Goal: Find specific page/section: Find specific page/section

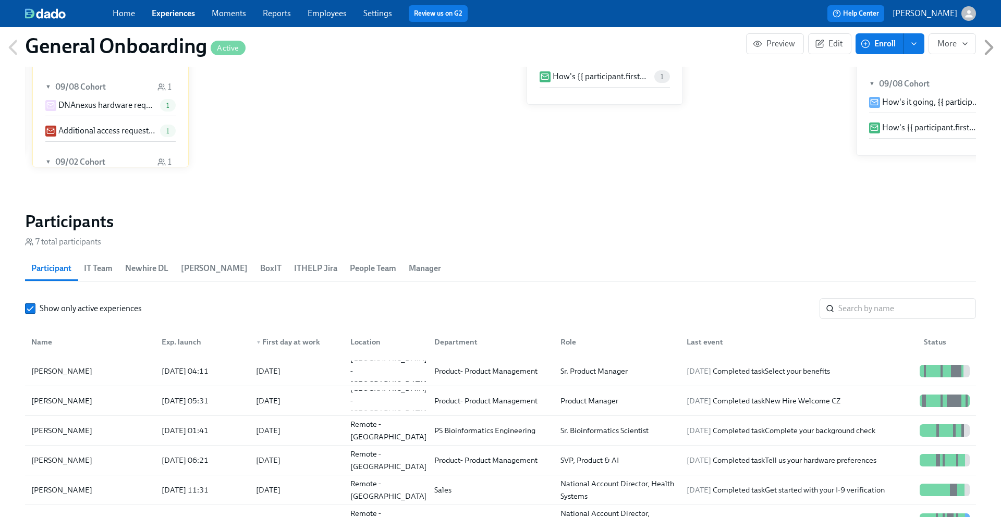
scroll to position [0, 4278]
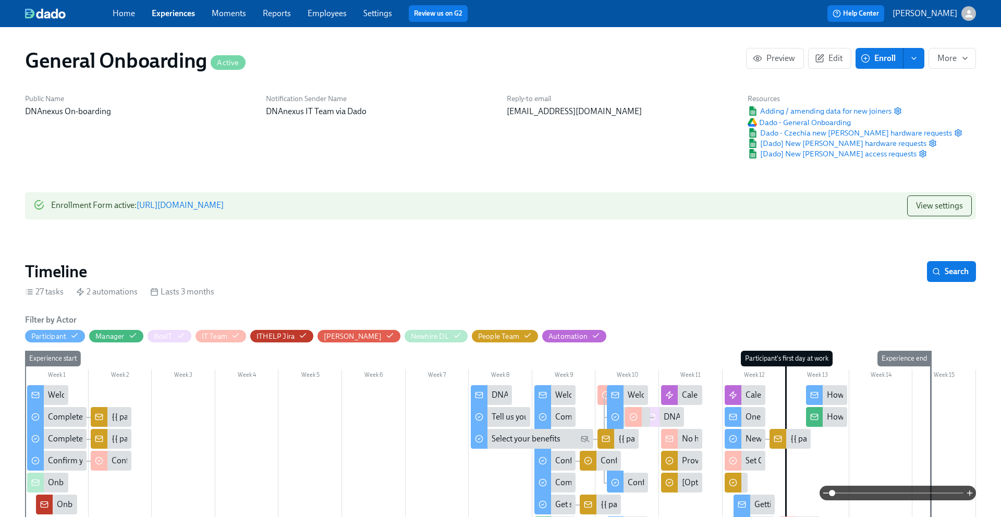
click at [178, 16] on link "Experiences" at bounding box center [173, 13] width 43 height 10
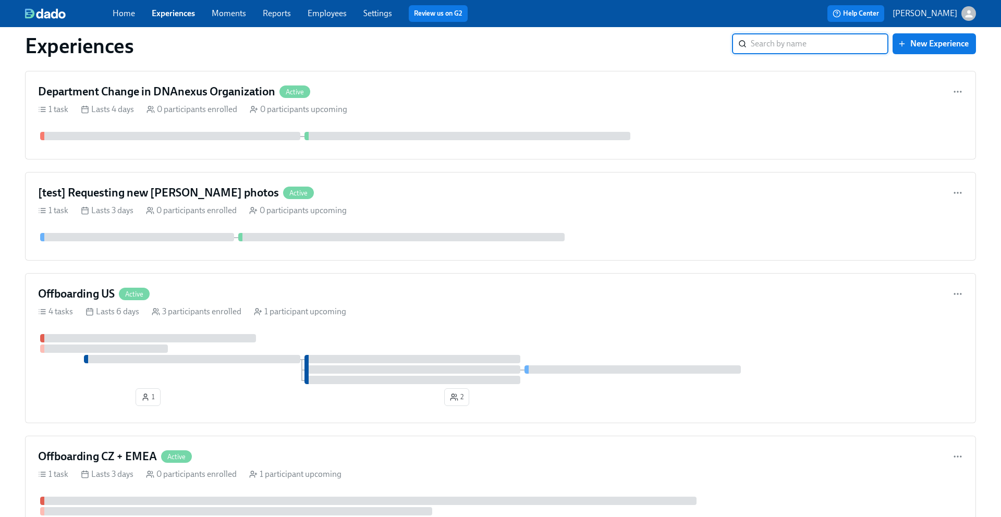
scroll to position [946, 0]
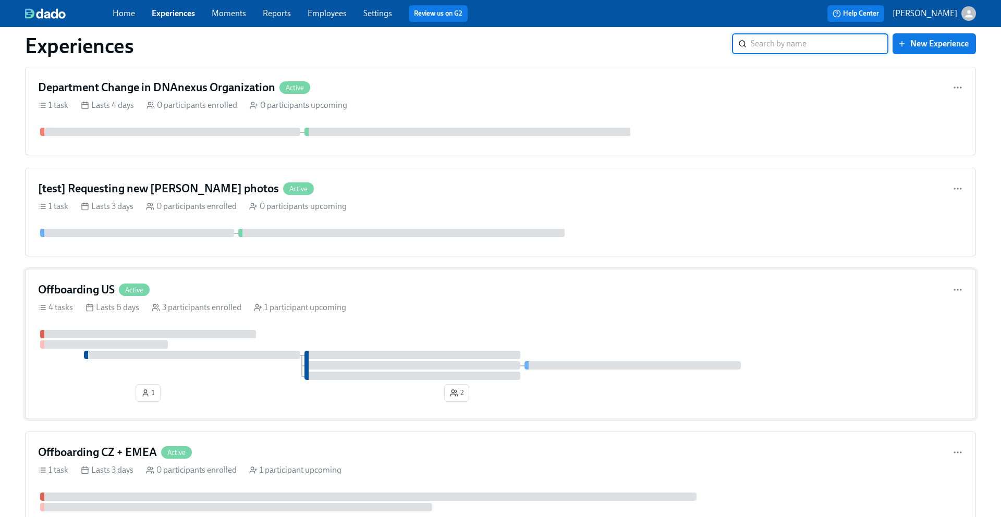
click at [96, 292] on h4 "Offboarding US" at bounding box center [76, 290] width 77 height 16
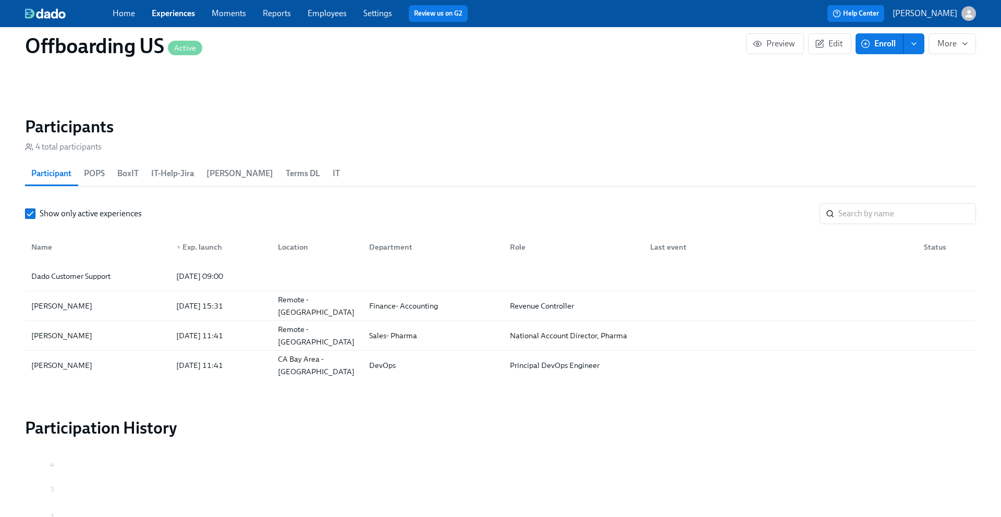
scroll to position [739, 0]
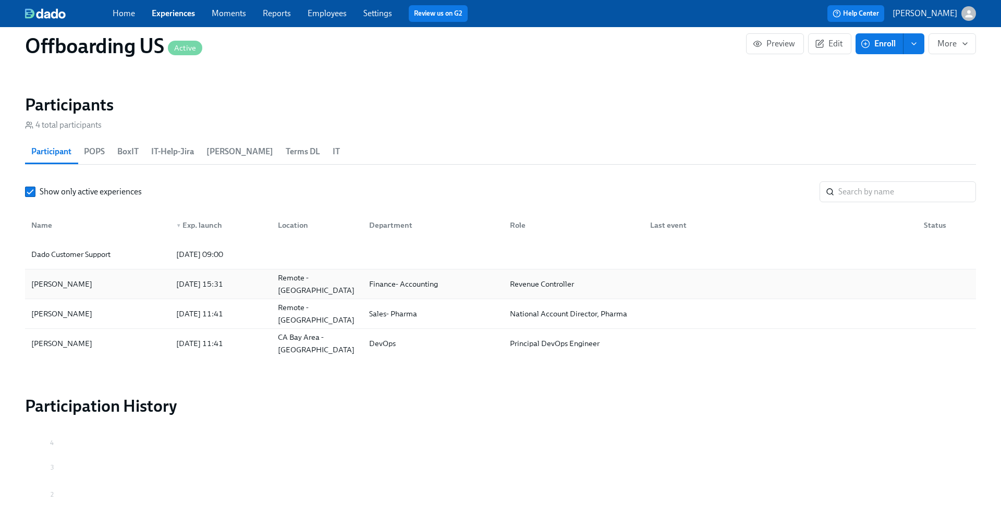
click at [92, 285] on div "[PERSON_NAME]" at bounding box center [97, 284] width 141 height 21
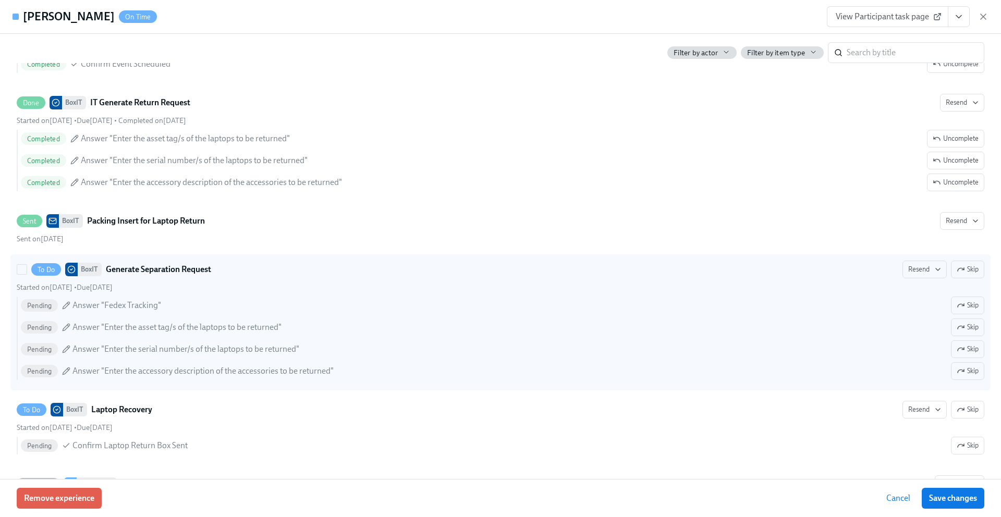
scroll to position [453, 0]
